Goal: Information Seeking & Learning: Learn about a topic

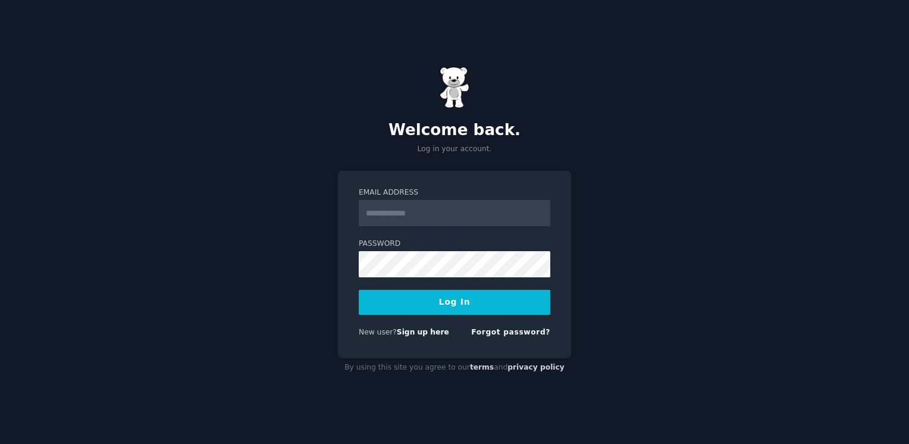
type input "**********"
click at [438, 306] on button "Log In" at bounding box center [455, 302] width 192 height 25
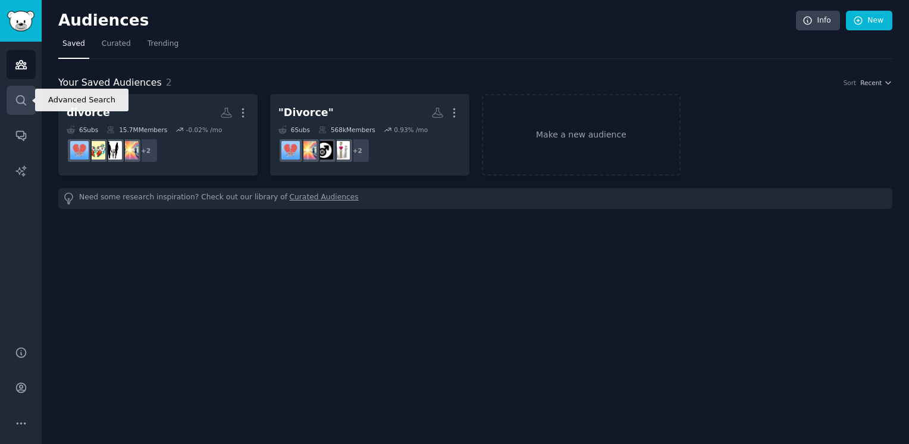
click at [12, 104] on link "Search" at bounding box center [21, 100] width 29 height 29
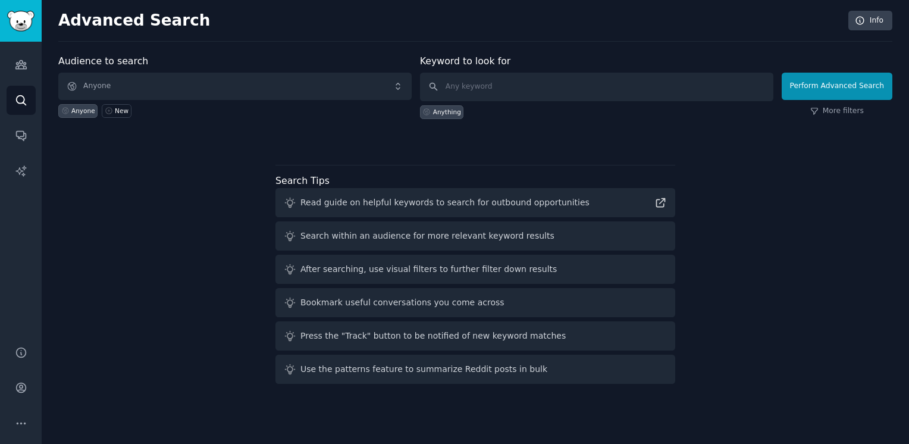
click at [654, 200] on link at bounding box center [658, 202] width 17 height 12
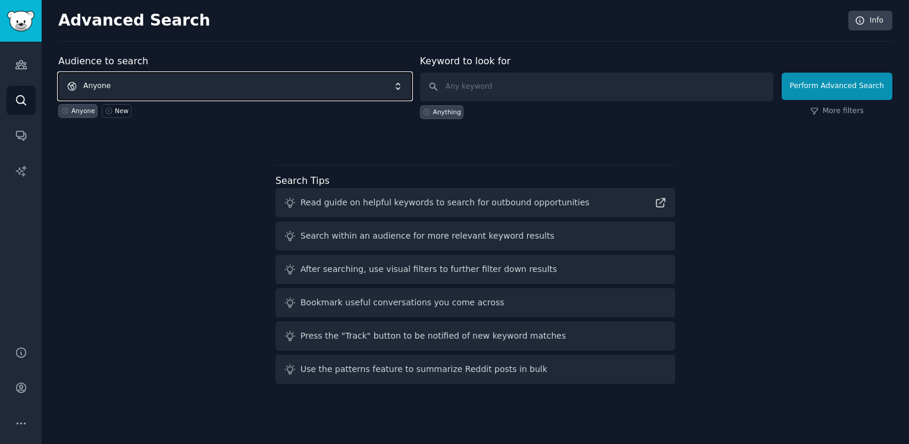
click at [280, 83] on span "Anyone" at bounding box center [234, 86] width 353 height 27
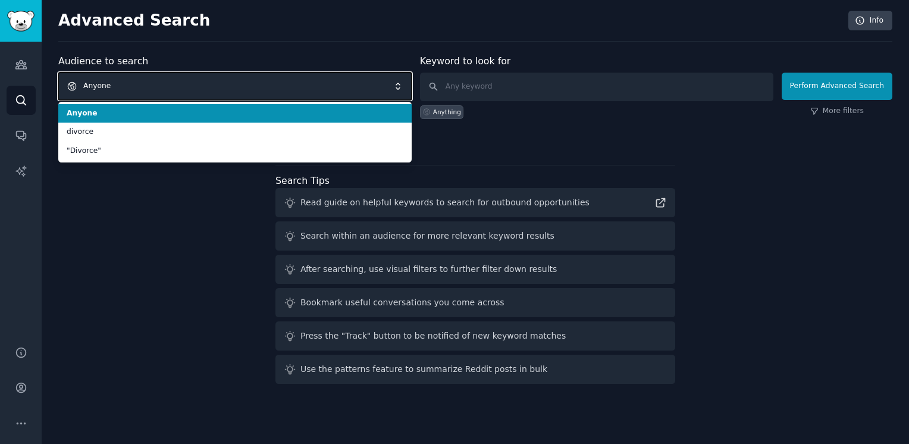
click at [265, 77] on span "Anyone" at bounding box center [234, 86] width 353 height 27
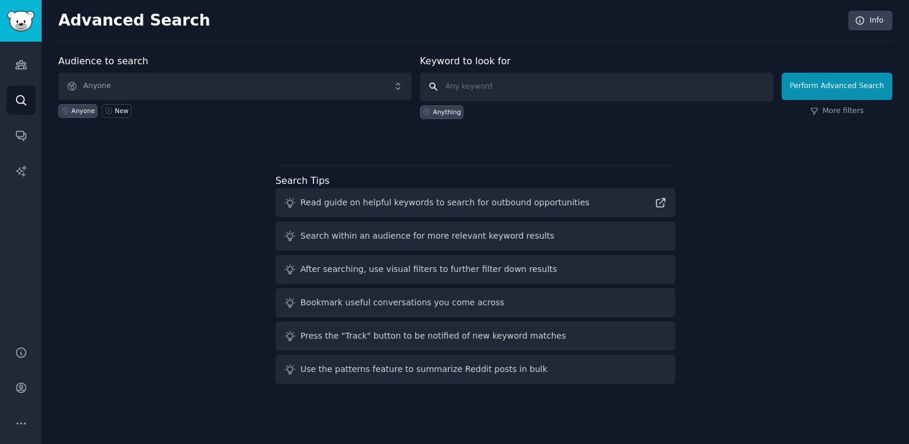
click at [528, 90] on input "text" at bounding box center [596, 87] width 353 height 29
type input "r"
type input "relationship"
click at [820, 89] on button "Perform Advanced Search" at bounding box center [837, 86] width 111 height 27
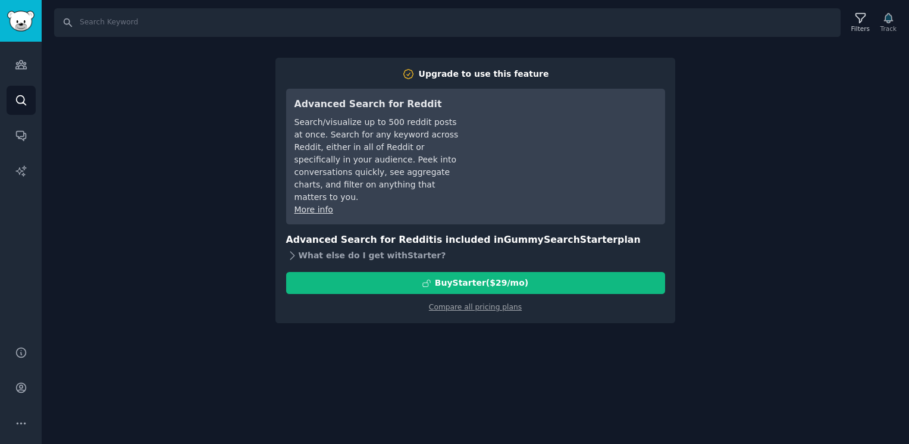
click at [339, 247] on div "What else do I get with Starter ?" at bounding box center [475, 255] width 379 height 17
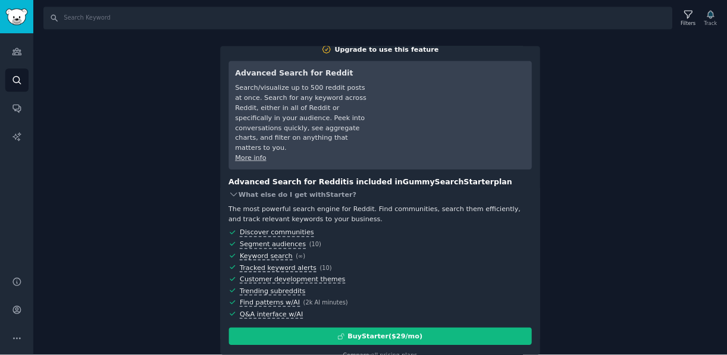
scroll to position [15, 0]
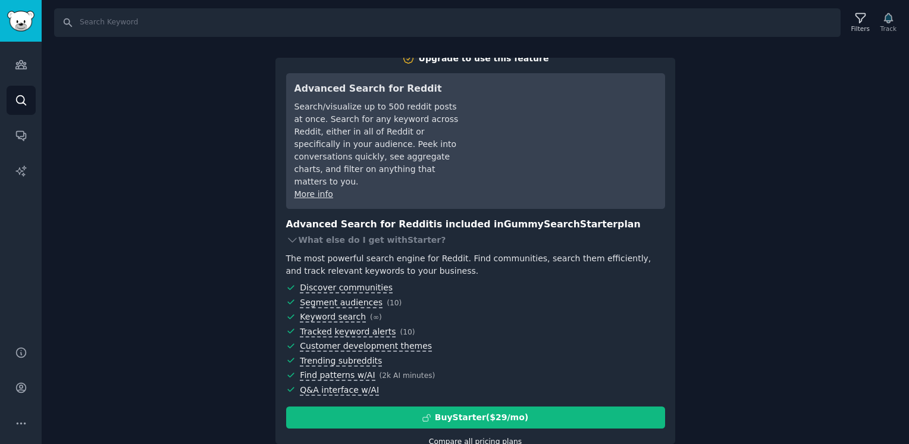
click at [476, 437] on link "Compare all pricing plans" at bounding box center [475, 441] width 93 height 8
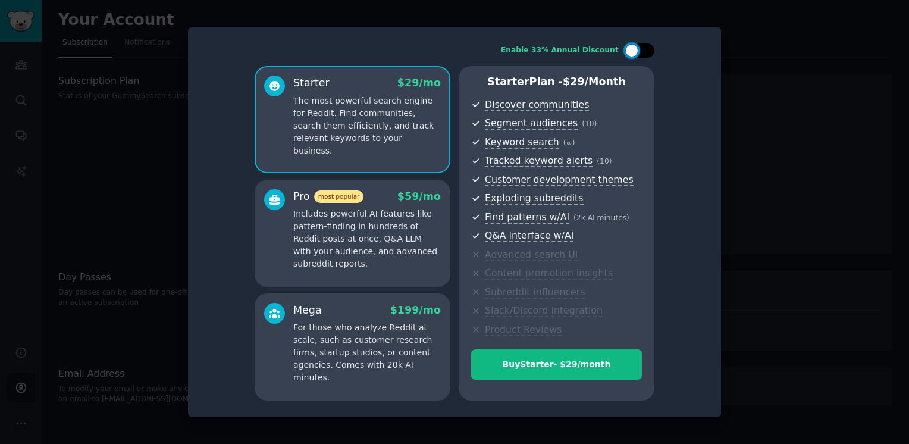
click at [635, 53] on div at bounding box center [631, 50] width 13 height 13
click at [632, 46] on div at bounding box center [640, 50] width 30 height 14
click at [631, 45] on div at bounding box center [631, 50] width 13 height 13
click at [635, 43] on div at bounding box center [640, 50] width 30 height 14
checkbox input "false"
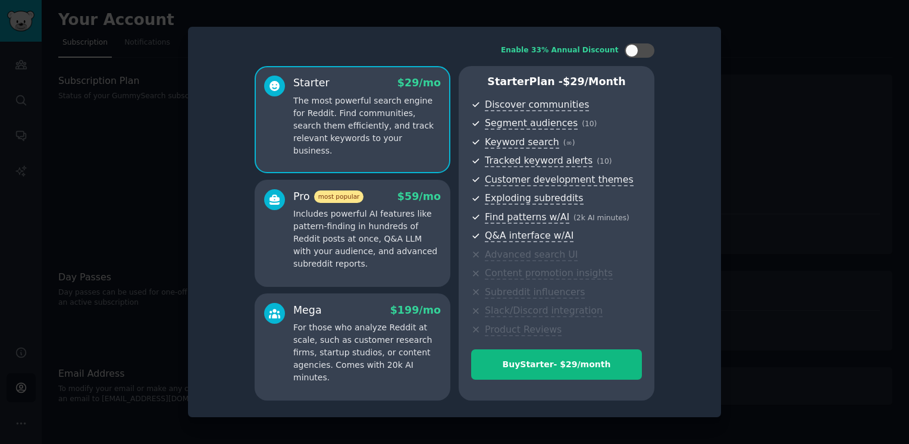
drag, startPoint x: 743, startPoint y: 104, endPoint x: 742, endPoint y: 96, distance: 7.2
click at [743, 99] on div at bounding box center [454, 222] width 909 height 444
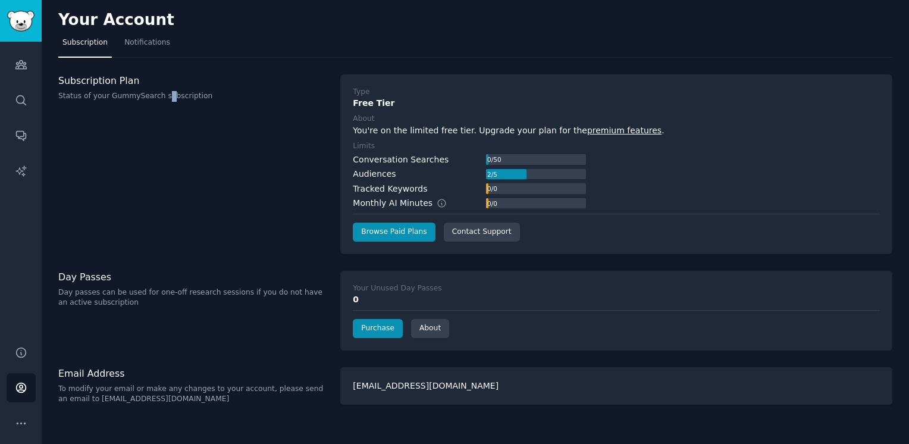
click at [160, 176] on div "Subscription Plan Status of your GummySearch subscription" at bounding box center [192, 164] width 269 height 180
drag, startPoint x: 160, startPoint y: 176, endPoint x: 248, endPoint y: 128, distance: 100.1
click at [248, 128] on div "Subscription Plan Status of your GummySearch subscription" at bounding box center [192, 164] width 269 height 180
click at [263, 337] on div "Day Passes Day passes can be used for one-off research sessions if you do not h…" at bounding box center [192, 311] width 269 height 80
click at [106, 299] on p "Day passes can be used for one-off research sessions if you do not have an acti…" at bounding box center [192, 297] width 269 height 21
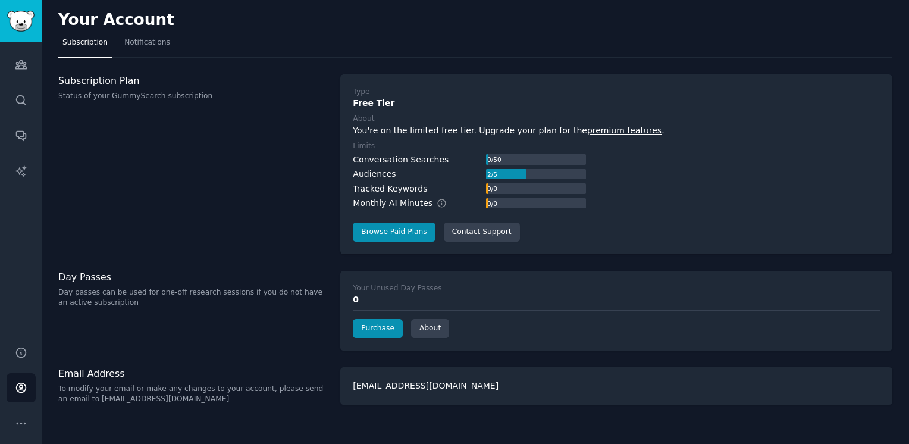
click at [95, 274] on h3 "Day Passes" at bounding box center [192, 277] width 269 height 12
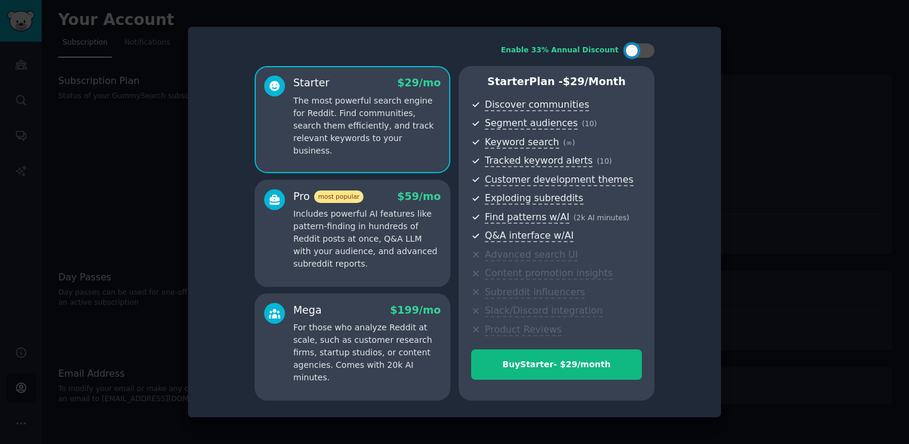
click at [851, 186] on div at bounding box center [454, 222] width 909 height 444
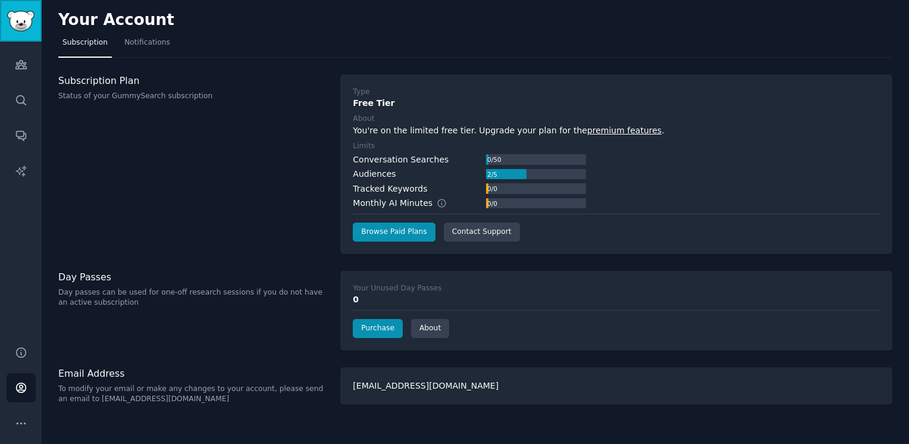
click at [26, 15] on img "Sidebar" at bounding box center [20, 21] width 27 height 21
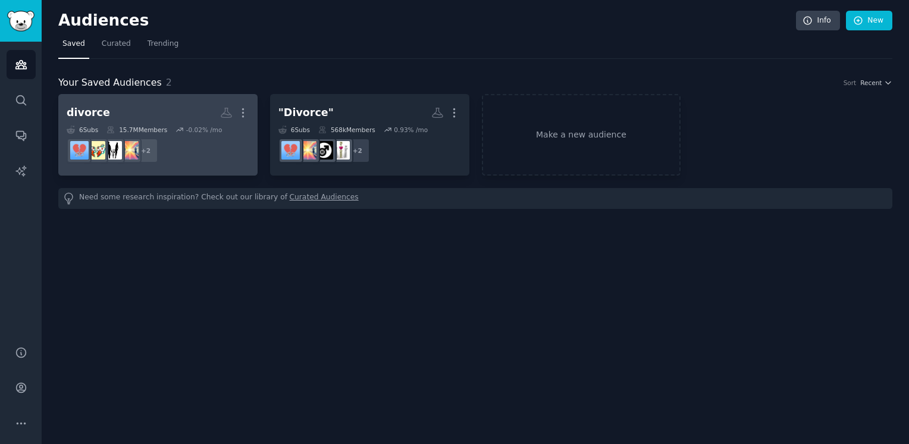
click at [121, 120] on h2 "divorce More" at bounding box center [158, 112] width 183 height 21
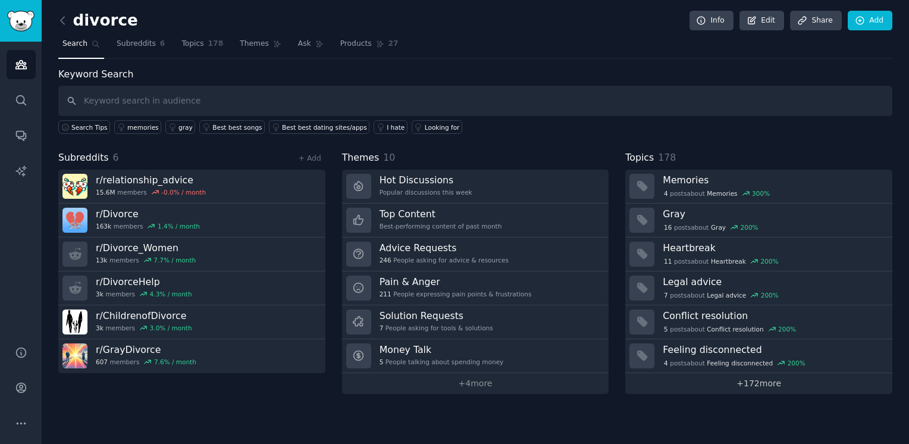
click at [758, 382] on link "+ 172 more" at bounding box center [758, 383] width 267 height 21
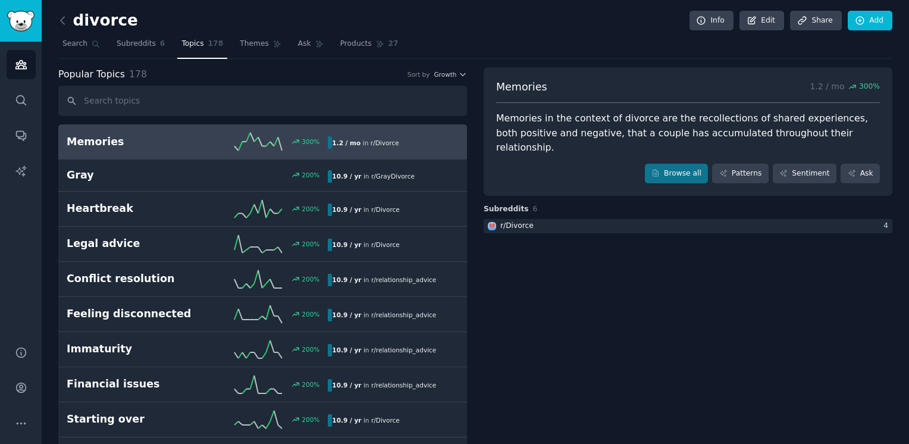
click at [242, 101] on input "text" at bounding box center [262, 101] width 409 height 30
click at [242, 98] on input "text" at bounding box center [262, 101] width 409 height 30
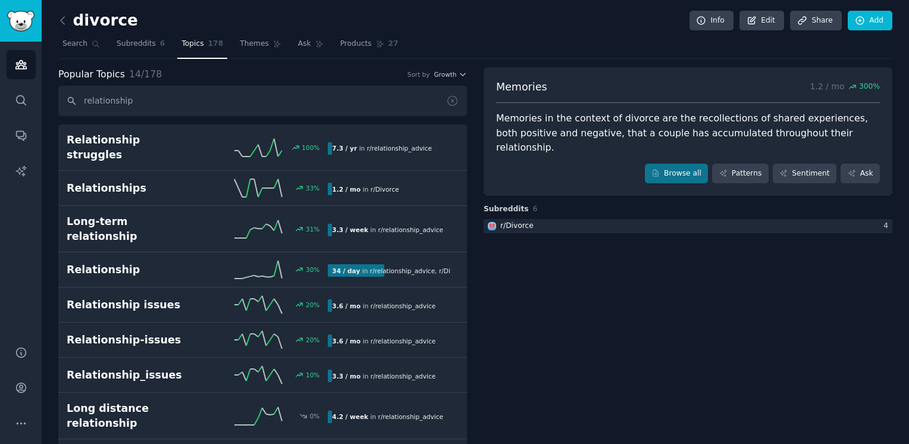
type input "relationship"
click at [451, 100] on icon at bounding box center [453, 101] width 10 height 10
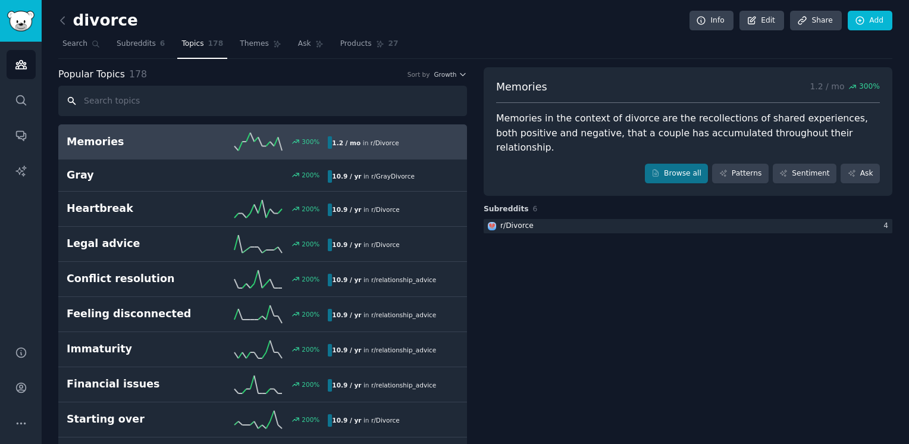
click at [412, 110] on input "text" at bounding box center [262, 101] width 409 height 30
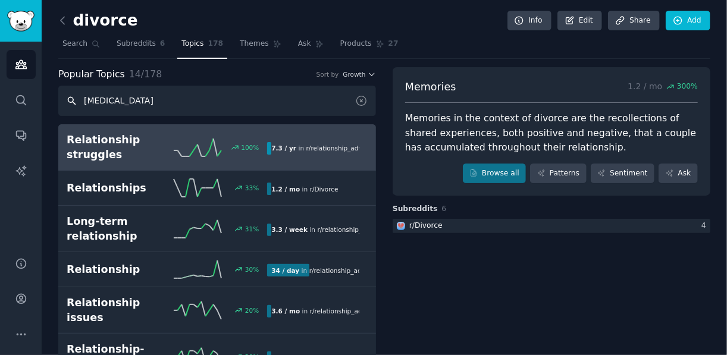
type input "rela"
click at [151, 147] on h2 "Relationship struggles" at bounding box center [117, 147] width 101 height 29
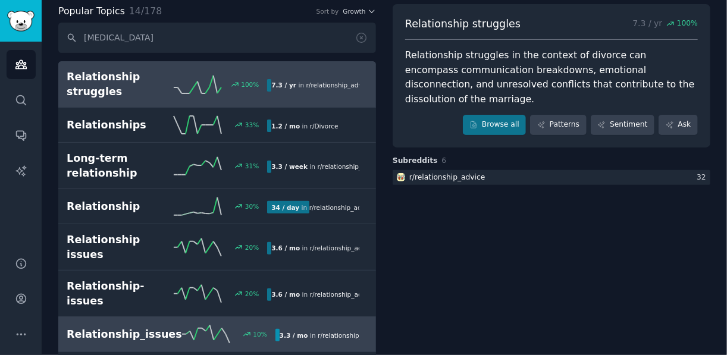
scroll to position [48, 0]
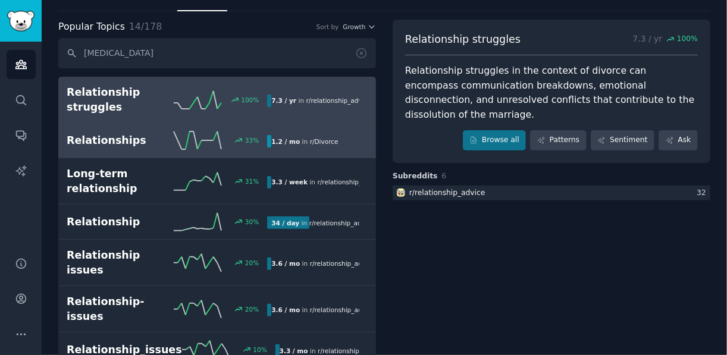
click at [109, 145] on div "Relationships 33 % 1.2 / mo in r/ Divorce" at bounding box center [217, 140] width 301 height 18
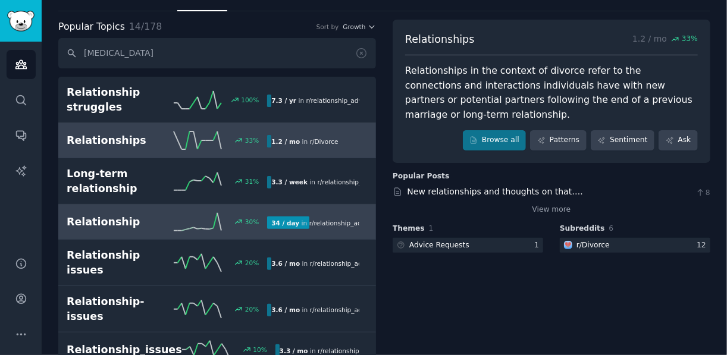
click at [111, 227] on h2 "Relationship" at bounding box center [117, 222] width 101 height 15
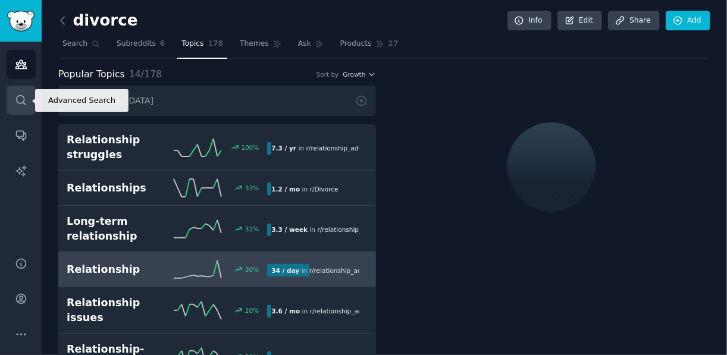
click at [25, 101] on icon "Sidebar" at bounding box center [21, 100] width 12 height 12
